Goal: Information Seeking & Learning: Learn about a topic

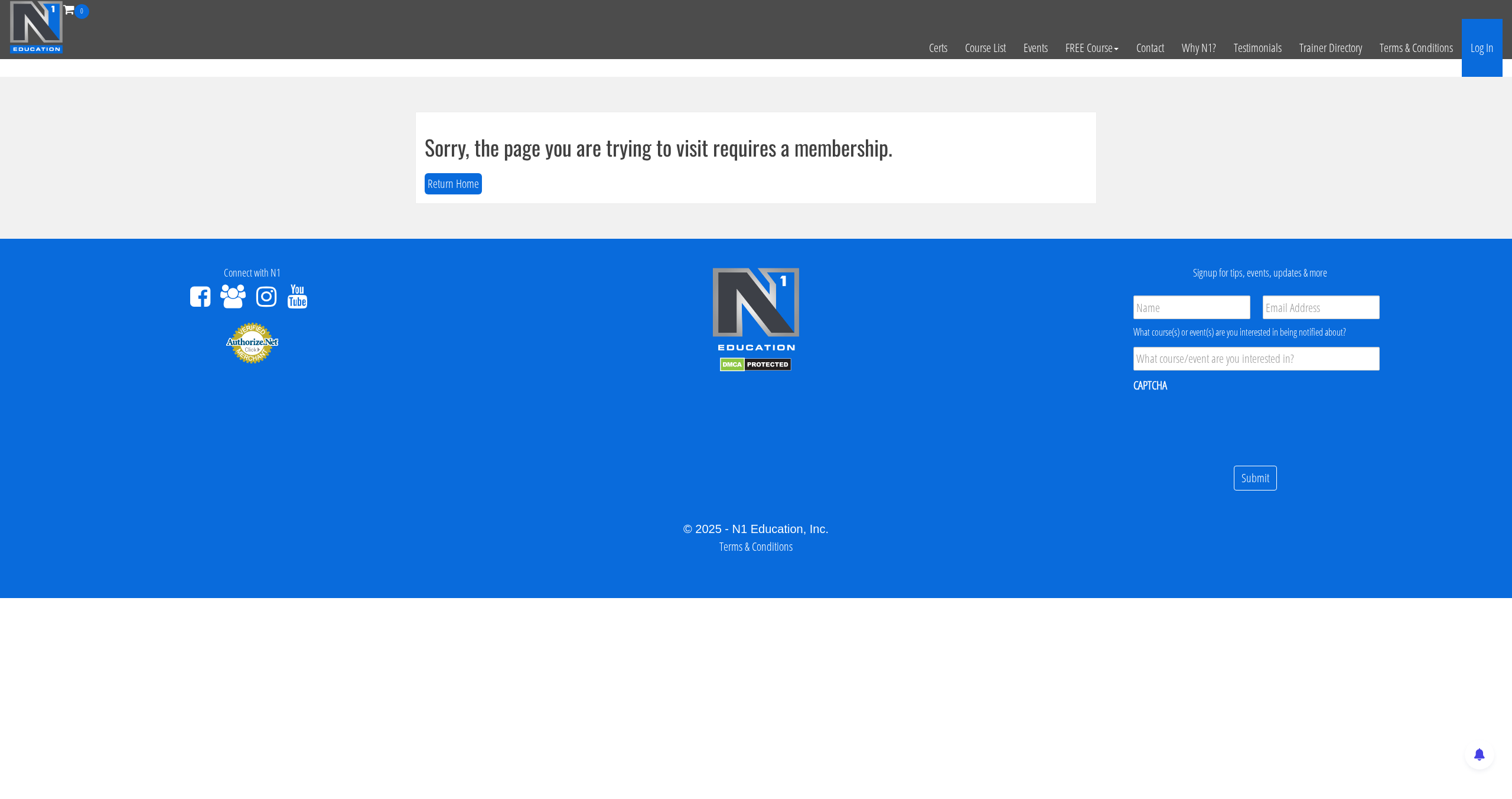
click at [1501, 57] on link "Log In" at bounding box center [1481, 48] width 41 height 58
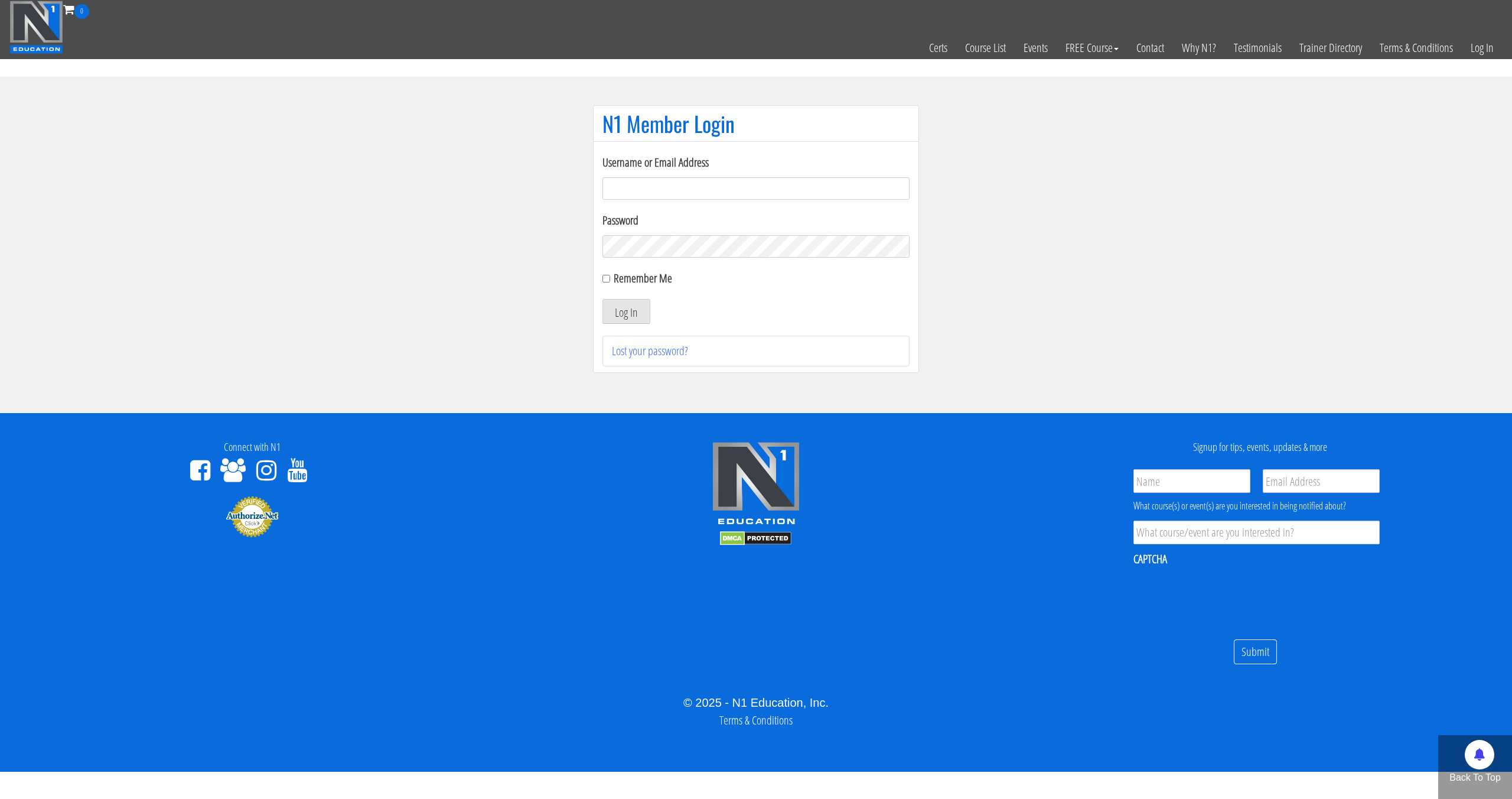
type input "[EMAIL_ADDRESS][DOMAIN_NAME]"
click at [602, 299] on button "Log In" at bounding box center [626, 311] width 48 height 25
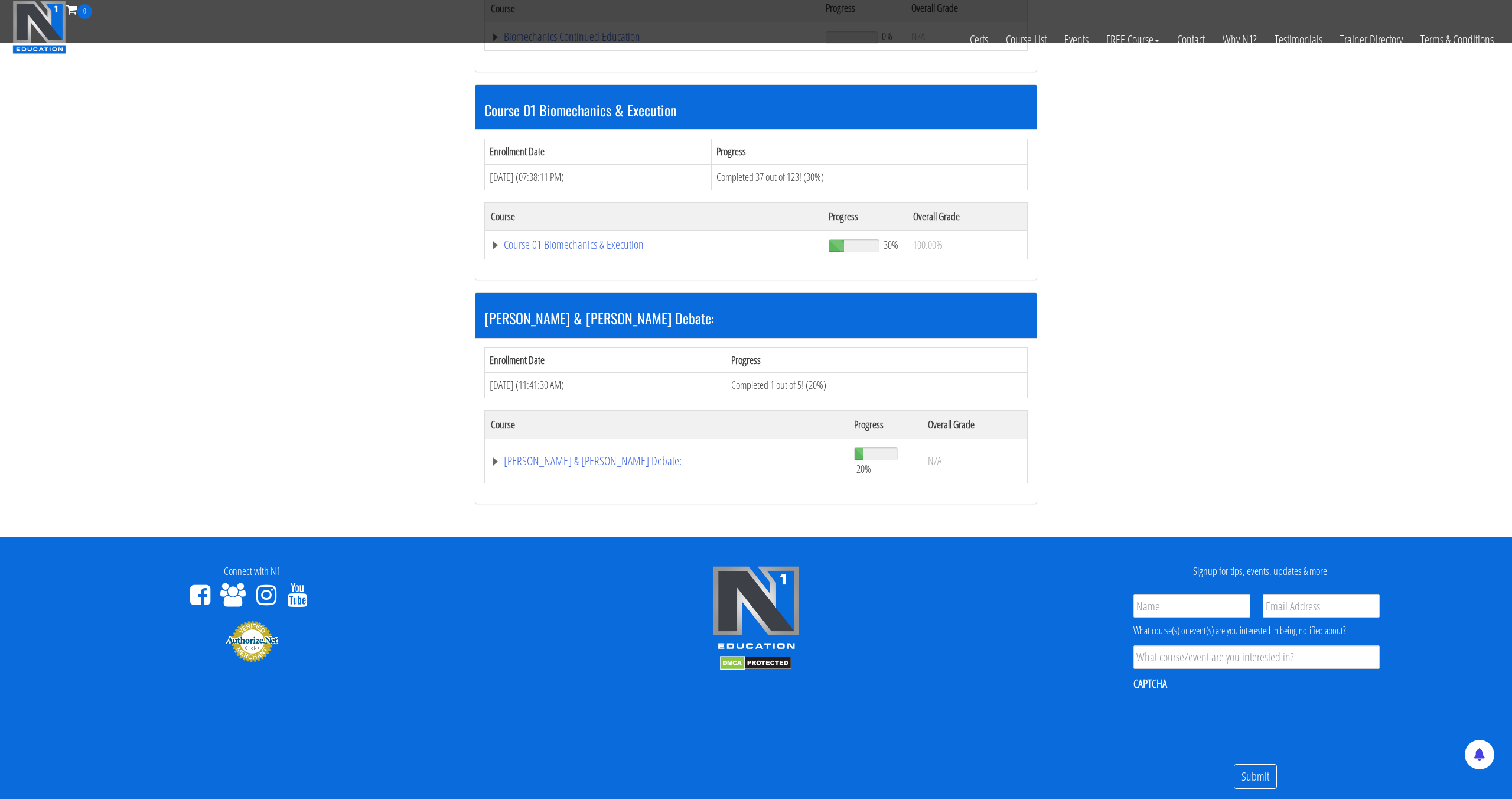
scroll to position [300, 0]
click at [573, 246] on link "Course 01 Biomechanics & Execution" at bounding box center [653, 244] width 326 height 12
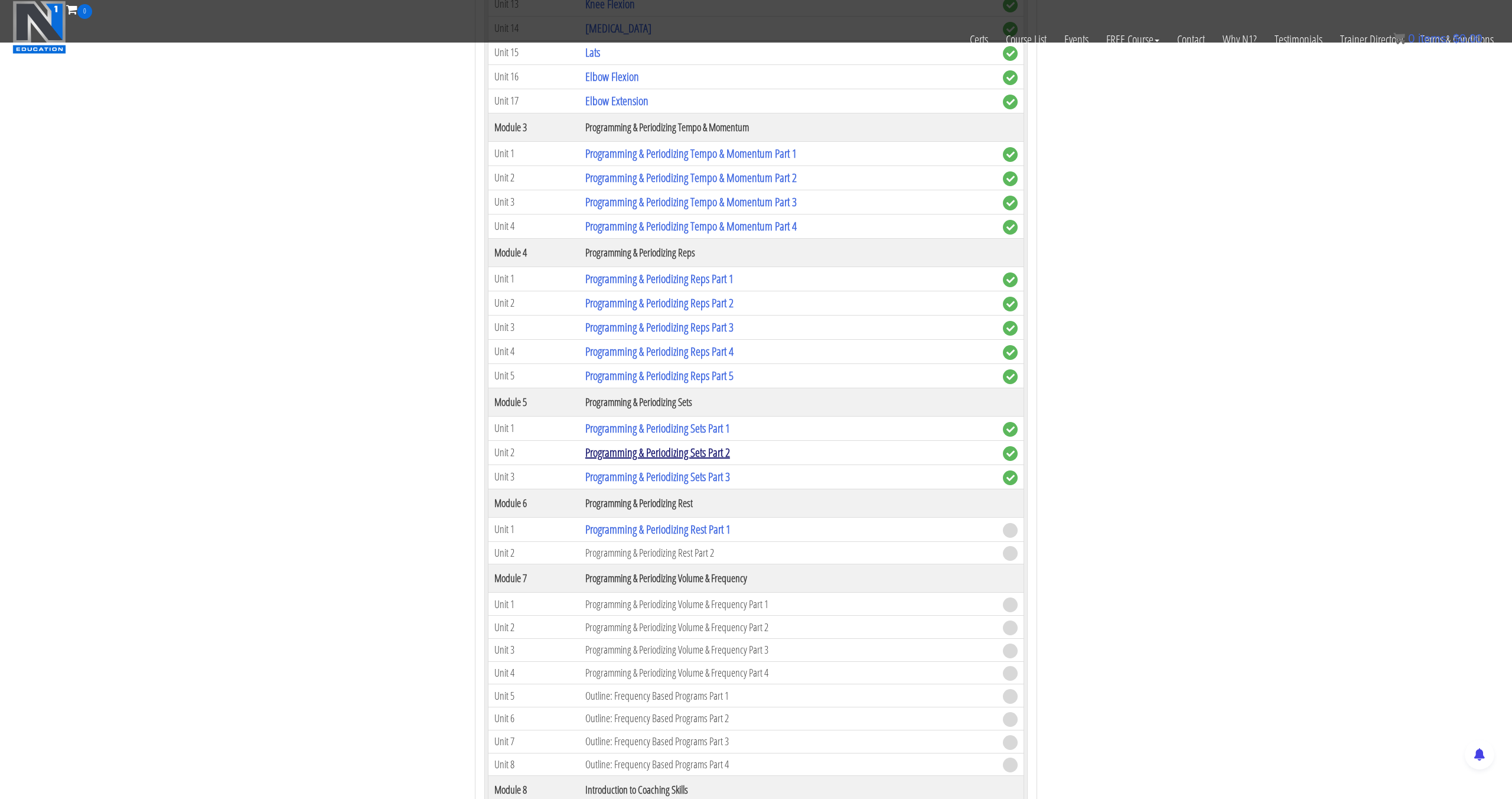
scroll to position [1138, 0]
click at [668, 522] on link "Programming & Periodizing Rest Part 1" at bounding box center [658, 526] width 145 height 16
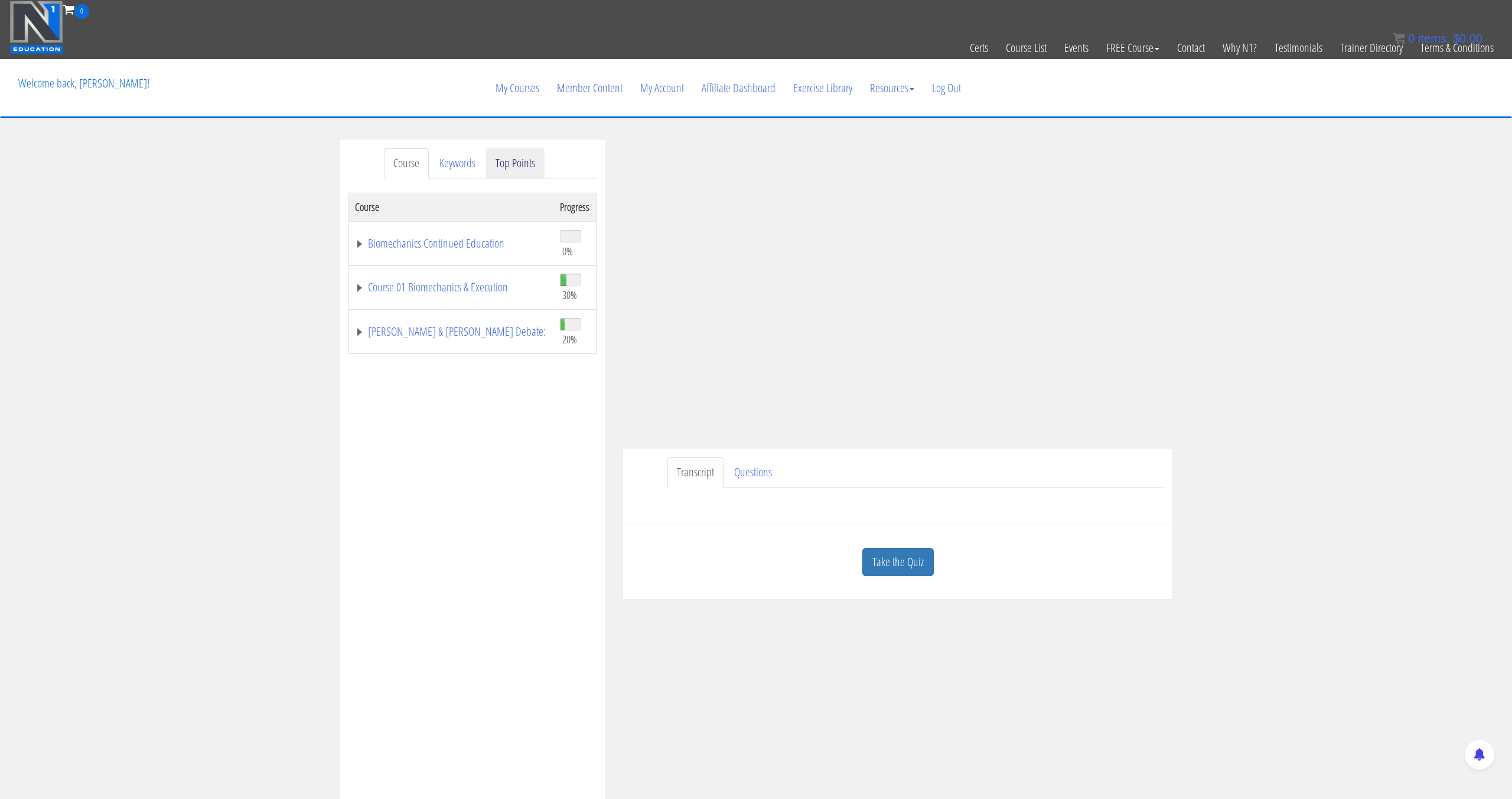
click at [500, 160] on link "Top Points" at bounding box center [515, 163] width 58 height 30
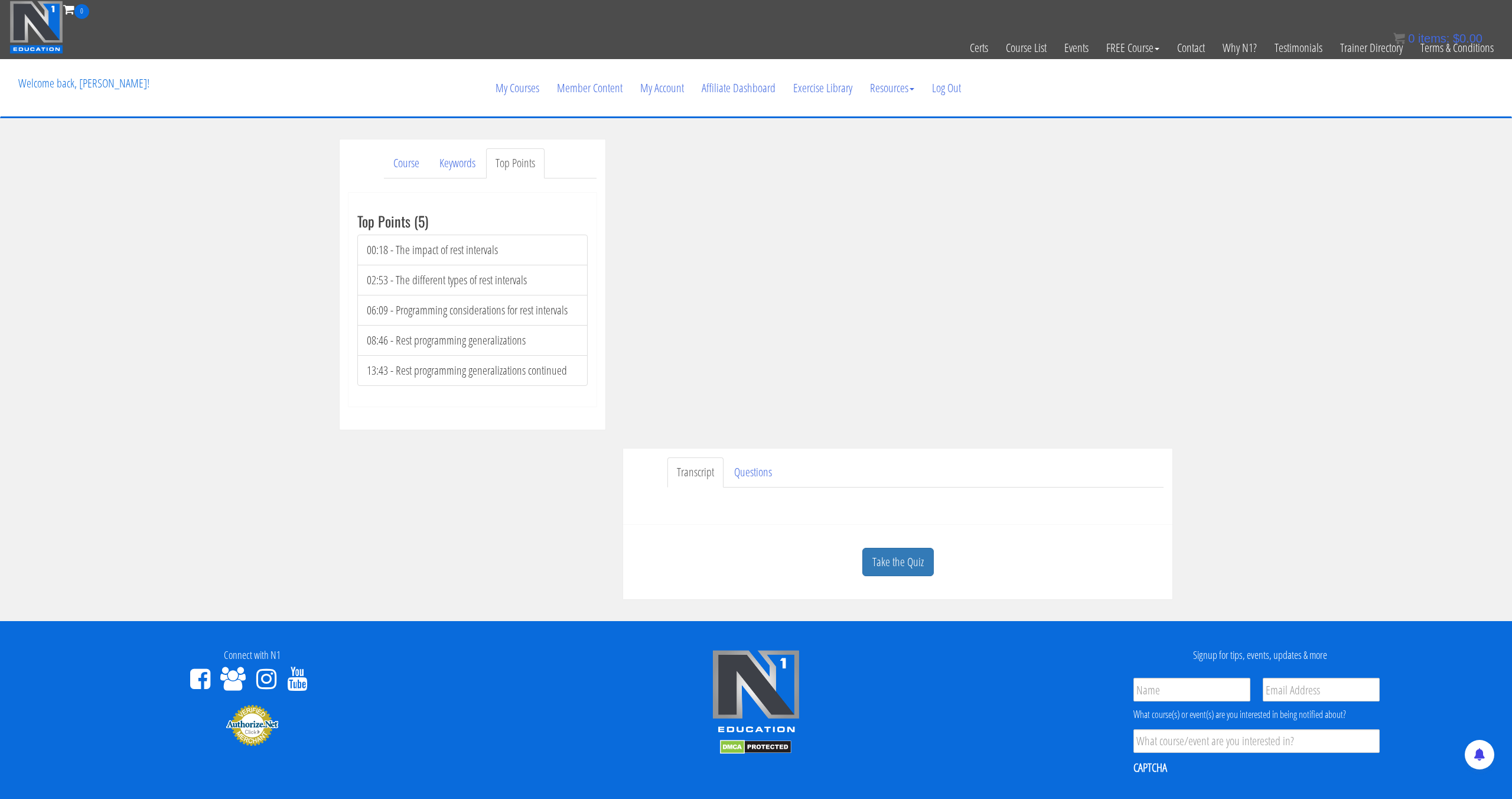
click at [895, 584] on div "Take the Quiz" at bounding box center [898, 562] width 532 height 57
click at [893, 577] on div "Take the Quiz" at bounding box center [898, 562] width 532 height 57
click at [895, 570] on link "Take the Quiz" at bounding box center [898, 562] width 71 height 29
